Goal: Task Accomplishment & Management: Use online tool/utility

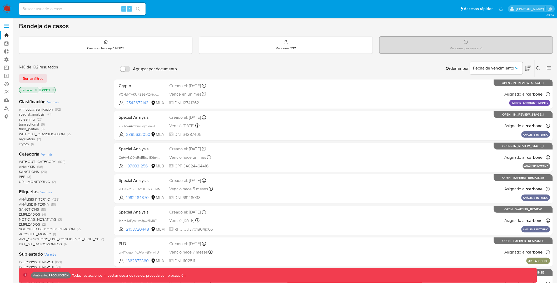
click at [8, 26] on span at bounding box center [6, 26] width 5 height 1
click at [0, 0] on input "checkbox" at bounding box center [0, 0] width 0 height 0
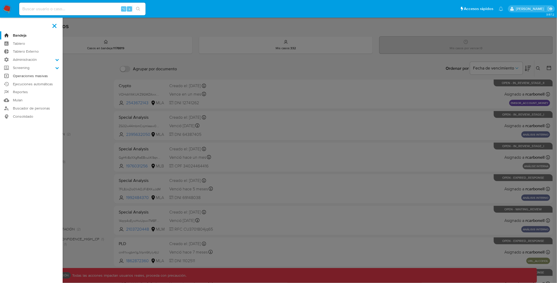
click at [29, 78] on link "Operaciones masivas" at bounding box center [31, 76] width 63 height 8
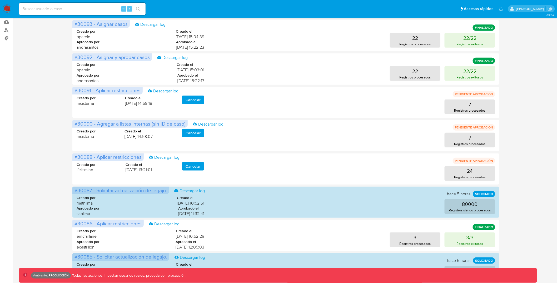
scroll to position [166, 0]
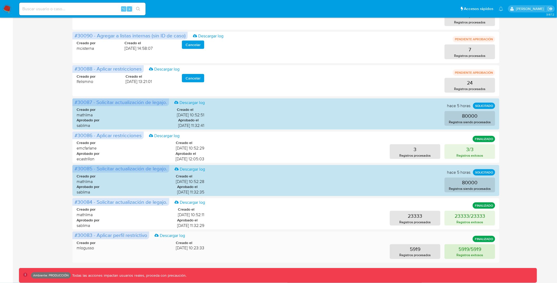
click at [459, 251] on p "5919/5919" at bounding box center [470, 248] width 23 height 7
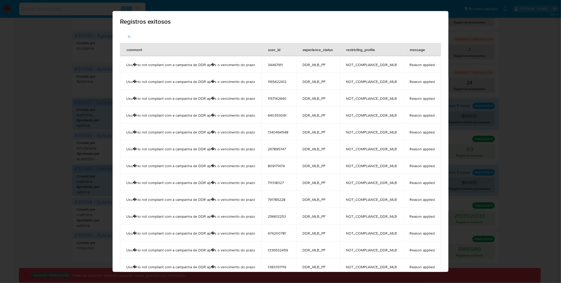
click at [127, 35] on icon "button" at bounding box center [129, 36] width 5 height 5
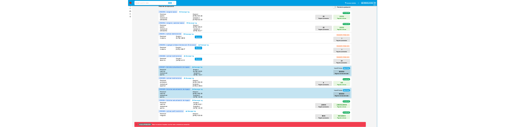
scroll to position [0, 0]
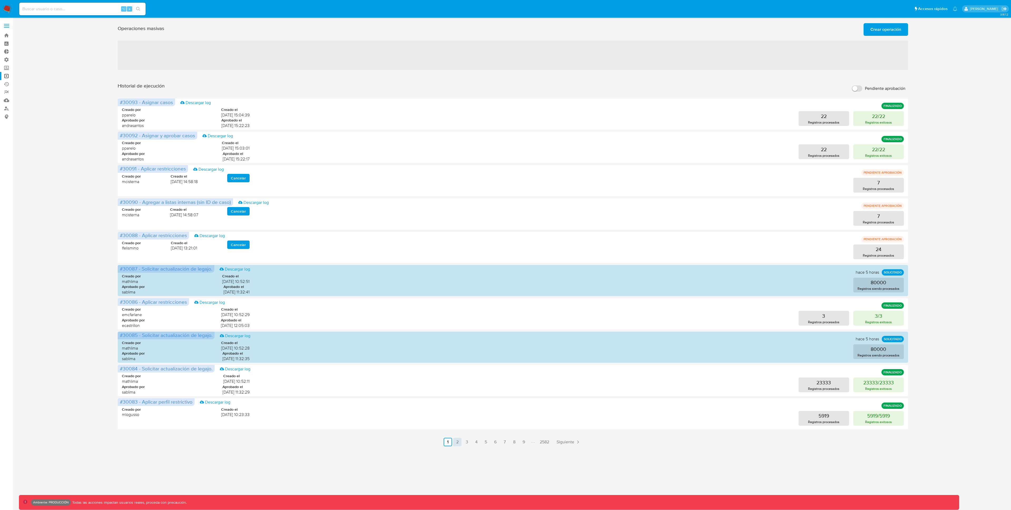
click at [460, 283] on link "2" at bounding box center [457, 441] width 8 height 8
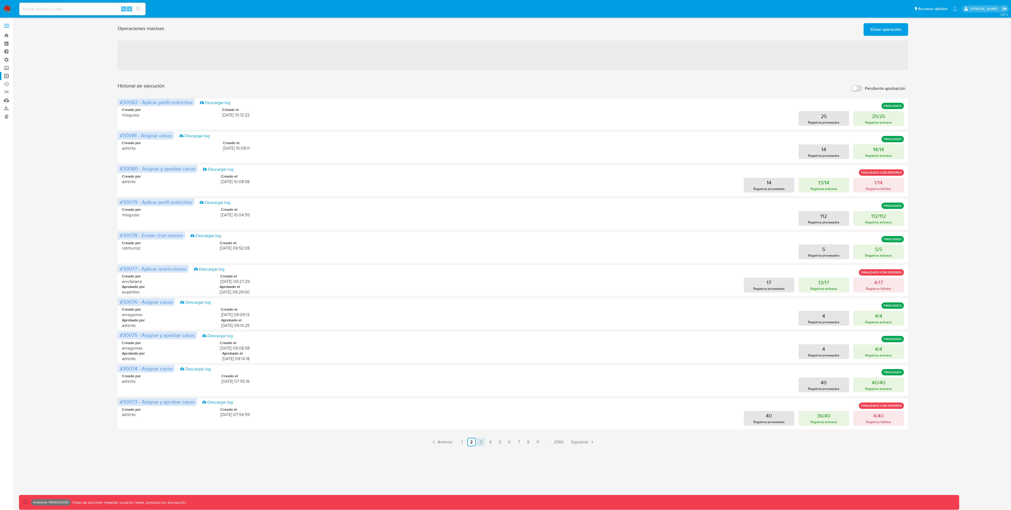
click at [481, 283] on link "3" at bounding box center [481, 441] width 8 height 8
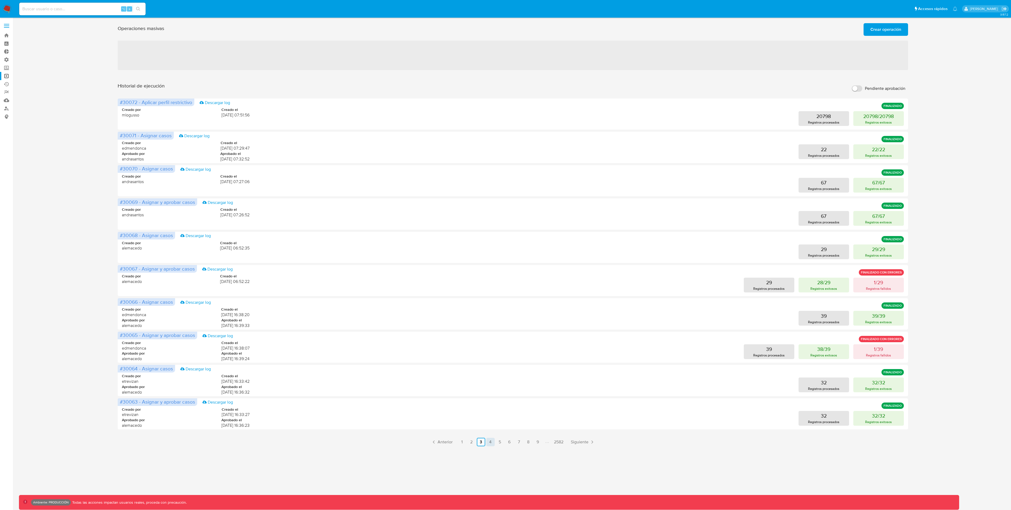
click at [491, 283] on link "4" at bounding box center [490, 441] width 8 height 8
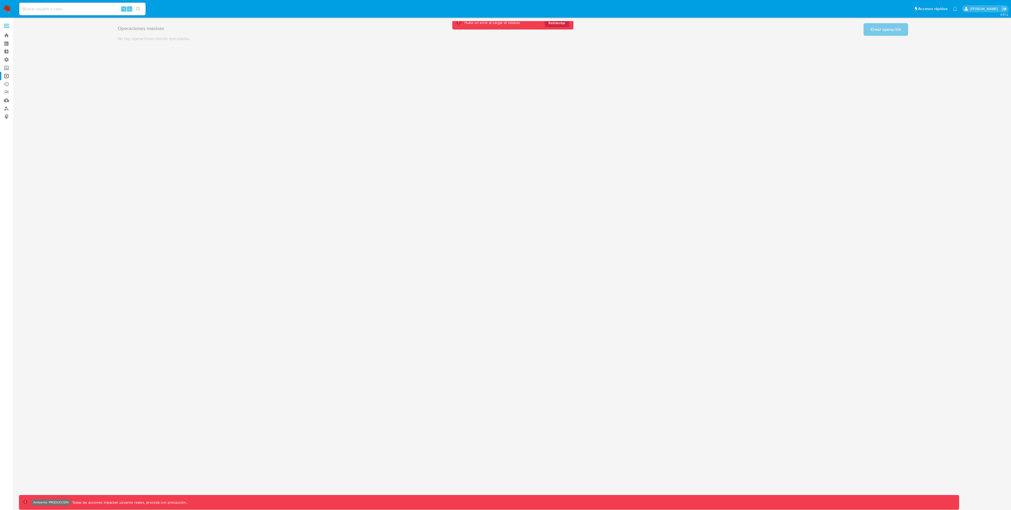
click at [561, 172] on div "3.157.2 Ambiente: PRODUCCIÓN Todas las acciones impactan usuarios reales, proce…" at bounding box center [513, 263] width 988 height 485
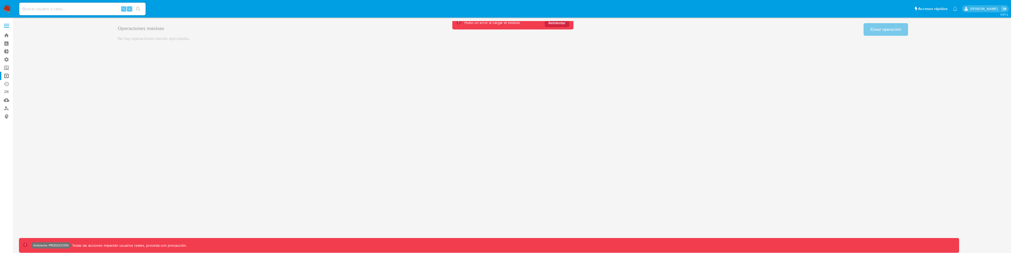
click at [186, 220] on div "3.157.2 Ambiente: PRODUCCIÓN Todas las acciones impactan usuarios reales, proce…" at bounding box center [513, 135] width 988 height 229
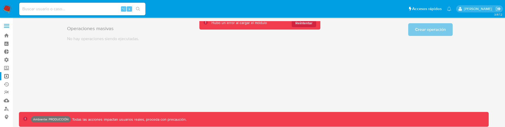
click at [162, 47] on div "3.157.2 Ambiente: PRODUCCIÓN Todas las acciones impactan usuarios reales, proce…" at bounding box center [260, 72] width 482 height 102
